Goal: Task Accomplishment & Management: Manage account settings

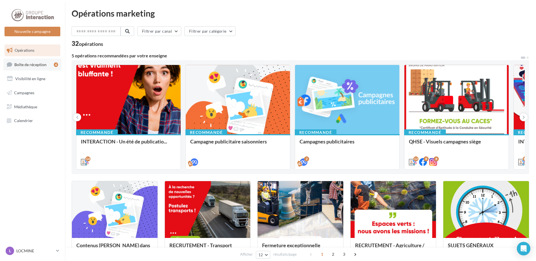
click at [22, 63] on span "Boîte de réception" at bounding box center [30, 64] width 32 height 5
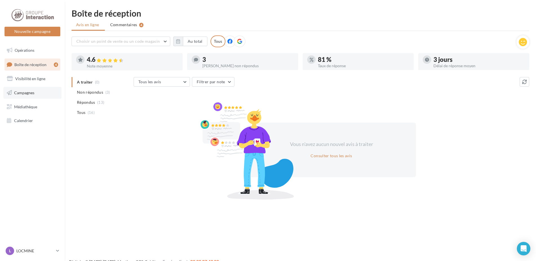
click at [23, 95] on link "Campagnes" at bounding box center [32, 93] width 58 height 12
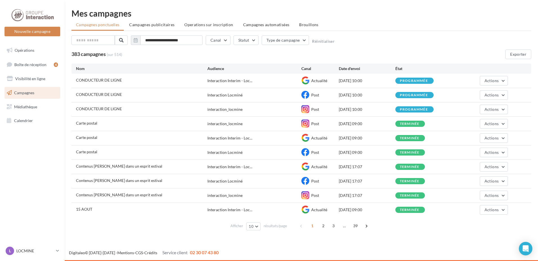
click at [84, 210] on span "15 AOUT" at bounding box center [84, 209] width 16 height 5
drag, startPoint x: 128, startPoint y: 165, endPoint x: 138, endPoint y: 167, distance: 10.3
click at [138, 167] on span "Contenus [PERSON_NAME] dans un esprit estival" at bounding box center [119, 166] width 86 height 5
click at [324, 226] on span "2" at bounding box center [323, 226] width 9 height 9
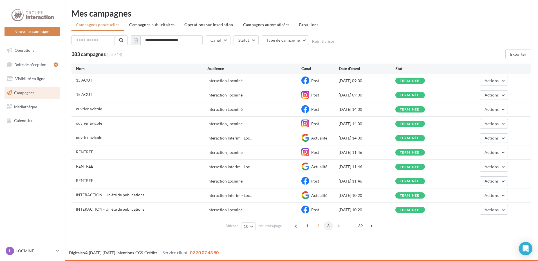
click at [329, 225] on span "3" at bounding box center [328, 226] width 9 height 9
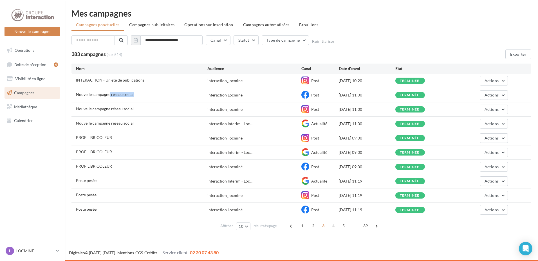
drag, startPoint x: 119, startPoint y: 94, endPoint x: 138, endPoint y: 92, distance: 19.5
click at [138, 92] on div "Nouvelle campagne réseau social" at bounding box center [142, 95] width 132 height 7
click at [503, 96] on button "Actions" at bounding box center [494, 95] width 28 height 10
click at [489, 106] on button "Voir les résultats" at bounding box center [480, 108] width 56 height 15
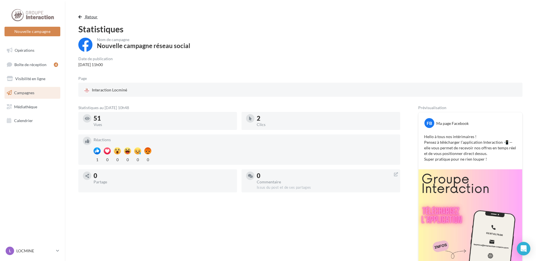
click at [79, 19] on span "button" at bounding box center [79, 17] width 3 height 4
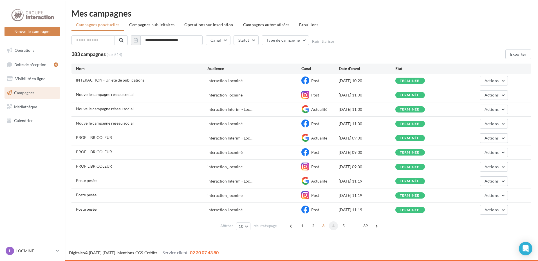
click at [332, 226] on span "4" at bounding box center [333, 226] width 9 height 9
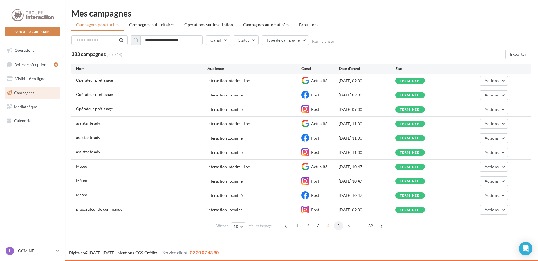
click at [341, 226] on span "5" at bounding box center [338, 226] width 9 height 9
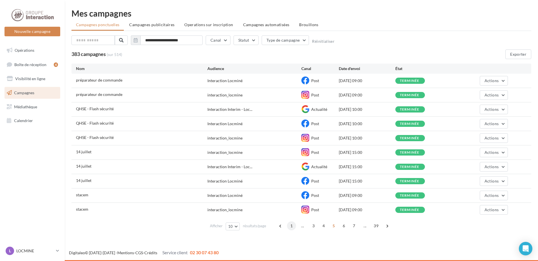
click at [293, 226] on span "1" at bounding box center [291, 226] width 9 height 9
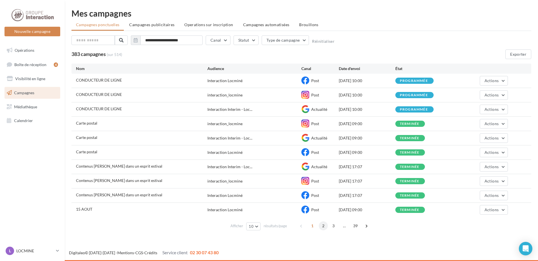
click at [323, 227] on span "2" at bounding box center [323, 226] width 9 height 9
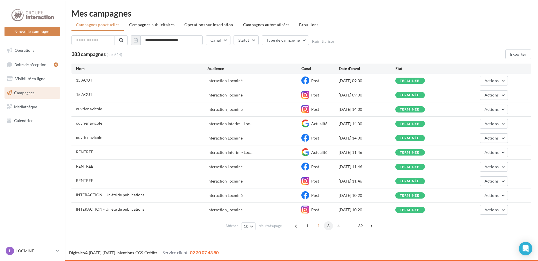
click at [329, 228] on span "3" at bounding box center [328, 226] width 9 height 9
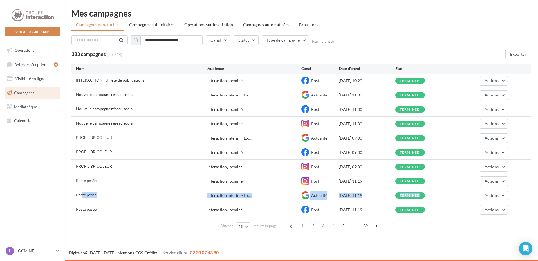
drag, startPoint x: 83, startPoint y: 196, endPoint x: 464, endPoint y: 195, distance: 381.6
click at [464, 195] on div "Poste pesée Interaction Interim - Loc... Actualité 28/07/2025 11:19 terminée Ac…" at bounding box center [302, 196] width 460 height 14
drag, startPoint x: 464, startPoint y: 195, endPoint x: 382, endPoint y: 241, distance: 94.2
click at [393, 244] on div "Nouvelle campagne Nouvelle campagne Opérations Boîte de réception 4 Visibilité …" at bounding box center [269, 130] width 538 height 261
click at [303, 26] on span "Brouillons" at bounding box center [308, 24] width 19 height 5
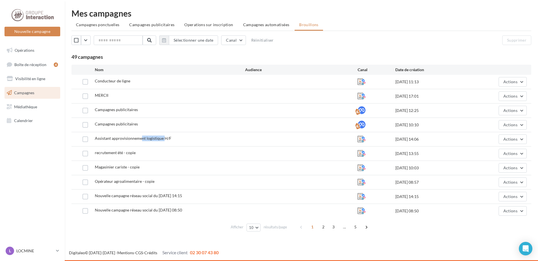
drag, startPoint x: 142, startPoint y: 140, endPoint x: 164, endPoint y: 140, distance: 22.2
click at [164, 140] on span "Assistant approvisionnement logistique H/F" at bounding box center [133, 138] width 77 height 5
click at [114, 111] on span "Campagnes publicitaires" at bounding box center [116, 109] width 43 height 5
click at [513, 112] on span "Actions" at bounding box center [511, 110] width 14 height 5
click at [493, 124] on button "Editer" at bounding box center [499, 124] width 56 height 15
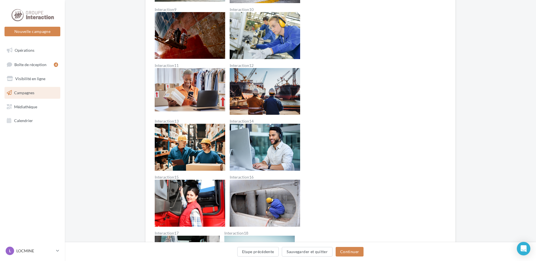
scroll to position [207, 0]
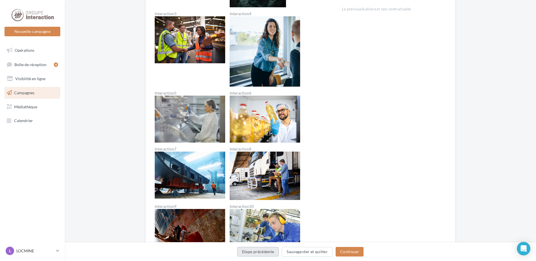
click at [251, 249] on button "Etape précédente" at bounding box center [258, 252] width 42 height 10
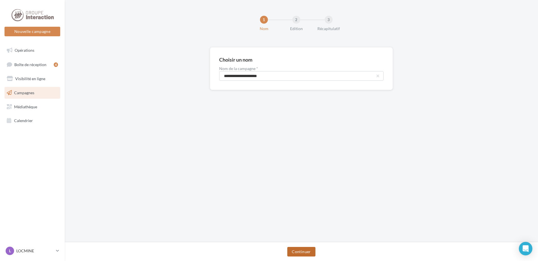
click at [299, 251] on button "Continuer" at bounding box center [302, 252] width 28 height 10
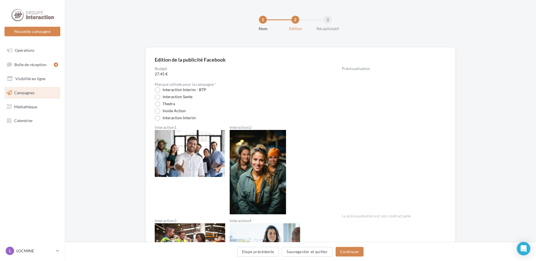
click at [31, 94] on span "Campagnes" at bounding box center [24, 92] width 20 height 5
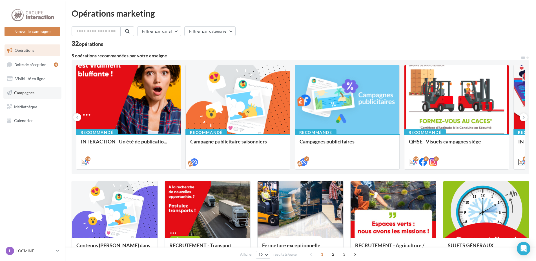
click at [30, 94] on span "Campagnes" at bounding box center [24, 92] width 20 height 5
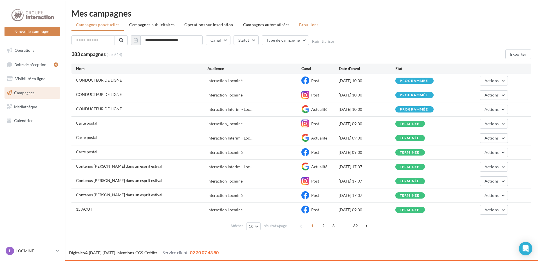
click at [307, 22] on li "Brouillons" at bounding box center [309, 25] width 28 height 10
